Goal: Information Seeking & Learning: Learn about a topic

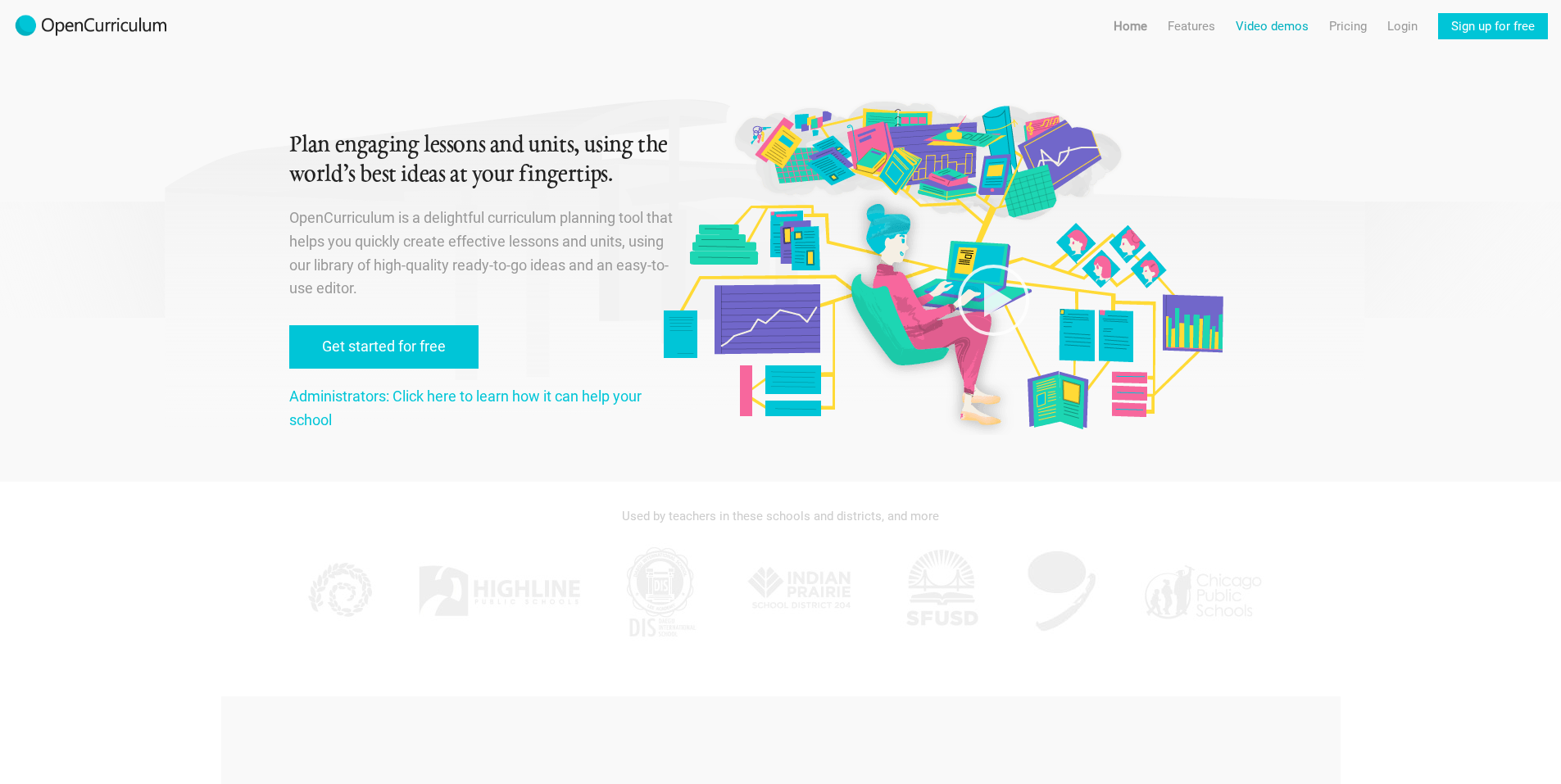
click at [1271, 31] on link "Video demos" at bounding box center [1272, 26] width 73 height 26
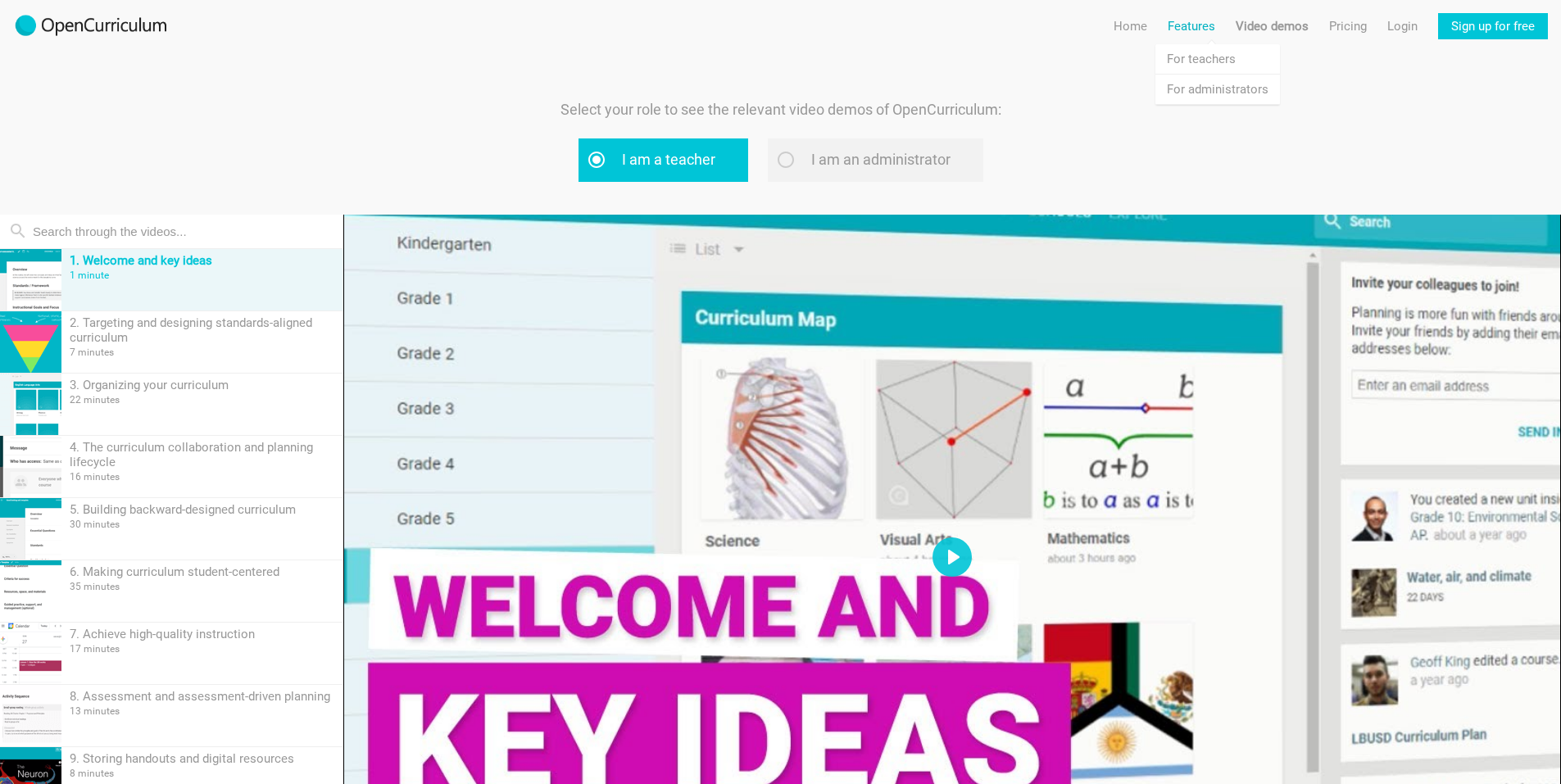
click at [1207, 27] on link "Features" at bounding box center [1191, 26] width 48 height 26
click at [1192, 87] on link "Features For administrators" at bounding box center [1218, 90] width 125 height 30
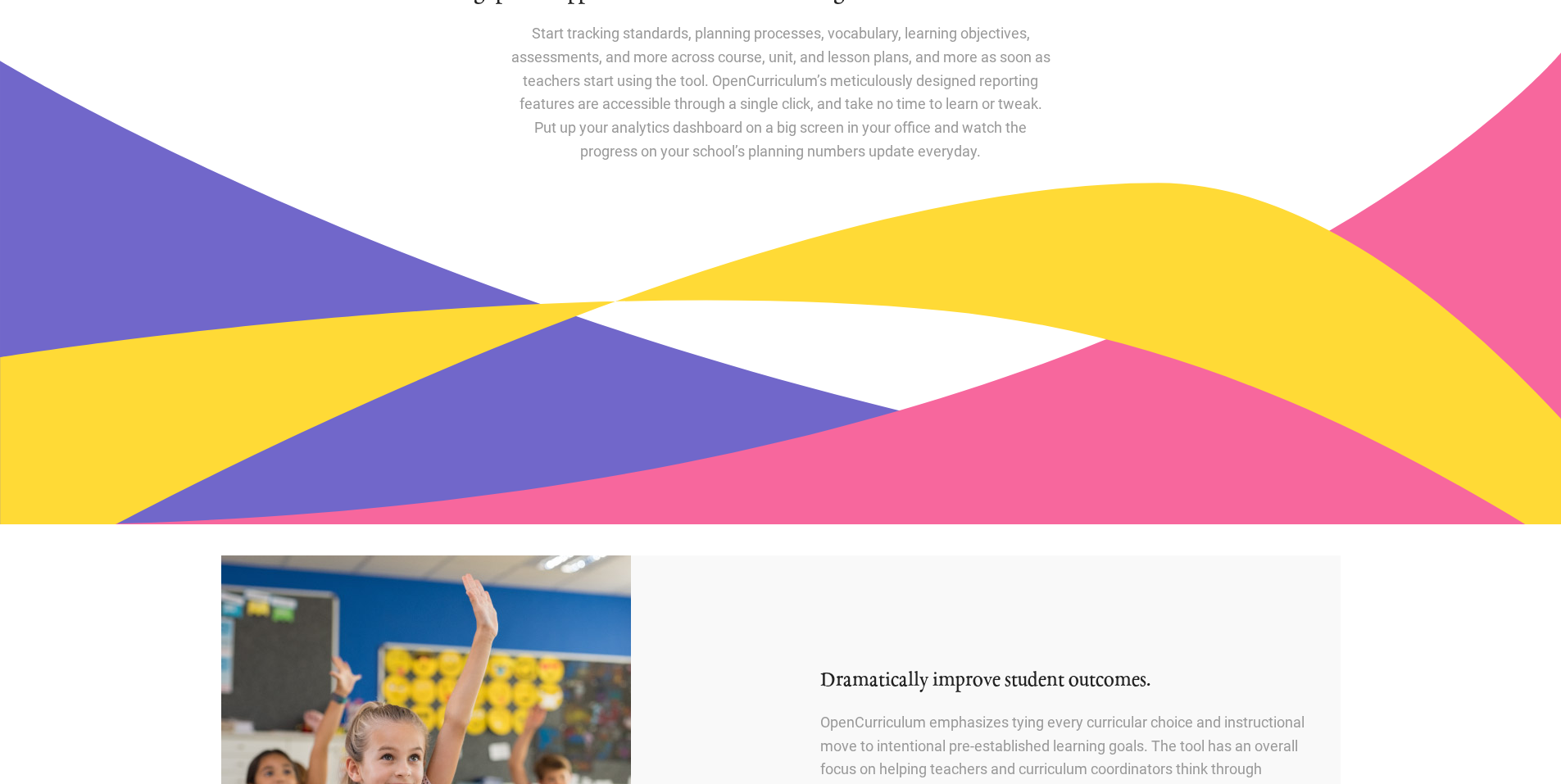
scroll to position [656, 0]
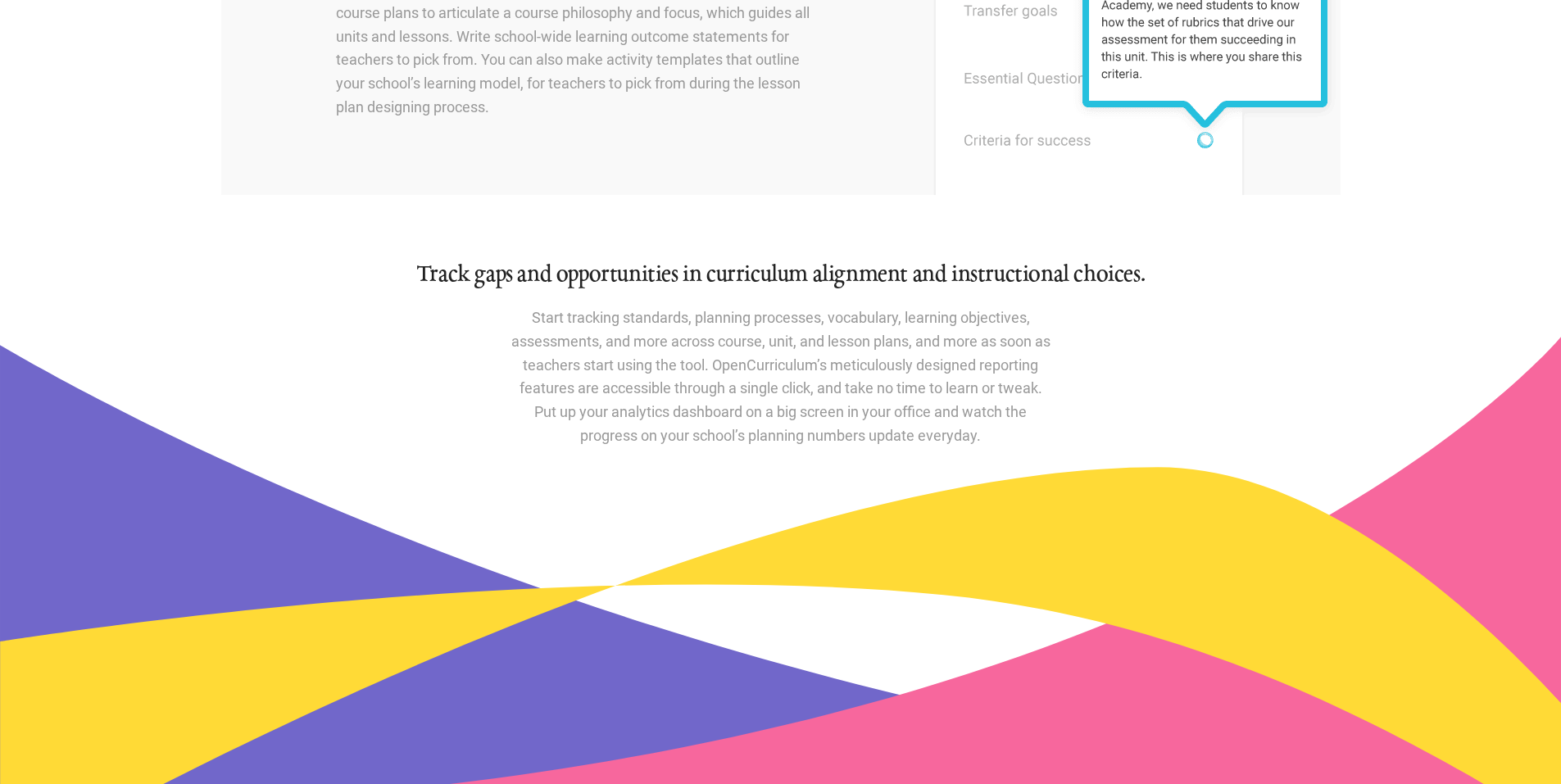
drag, startPoint x: 850, startPoint y: 327, endPoint x: 854, endPoint y: 319, distance: 8.9
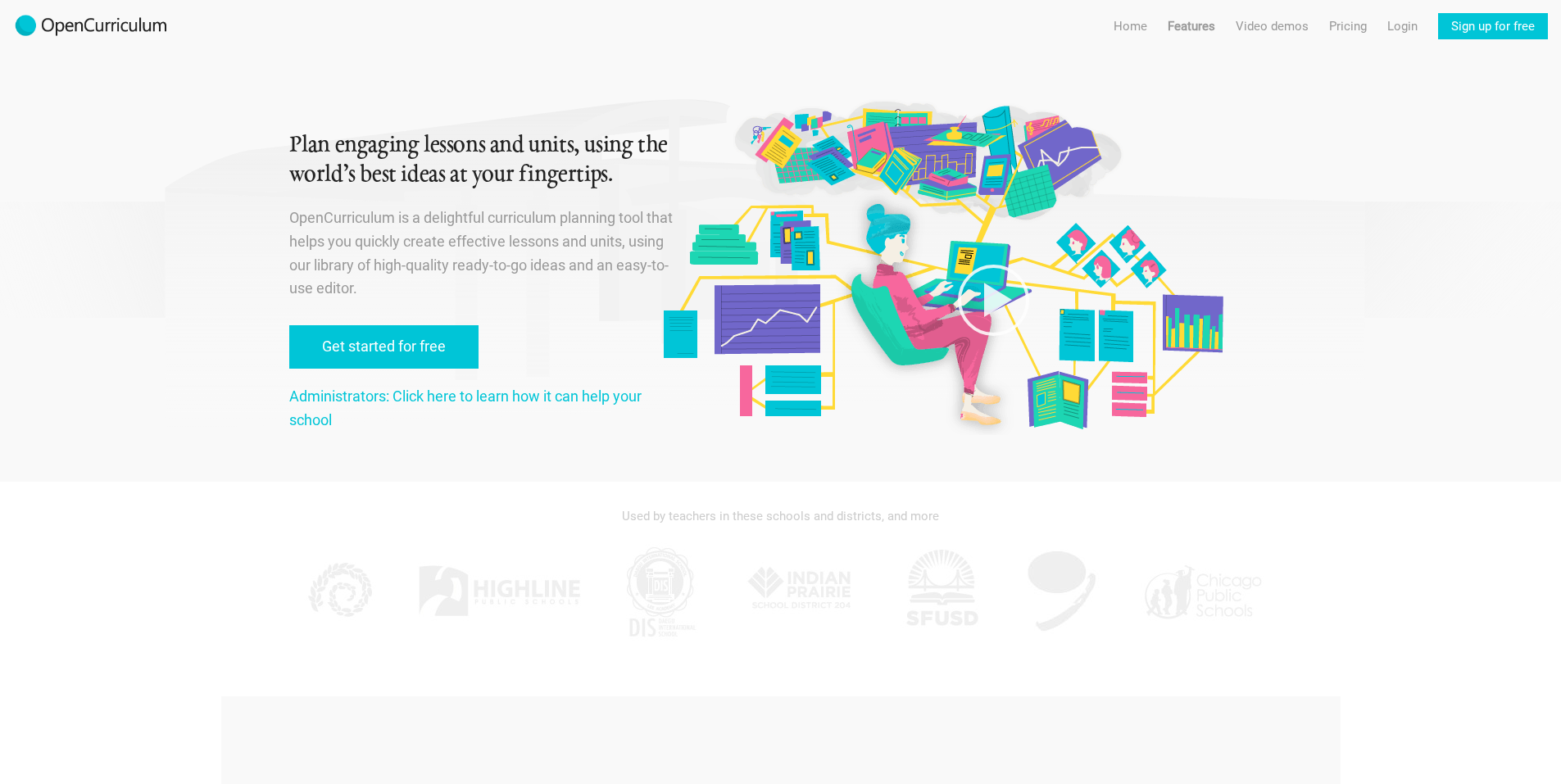
drag, startPoint x: 244, startPoint y: 312, endPoint x: 229, endPoint y: 300, distance: 19.2
